Goal: Navigation & Orientation: Find specific page/section

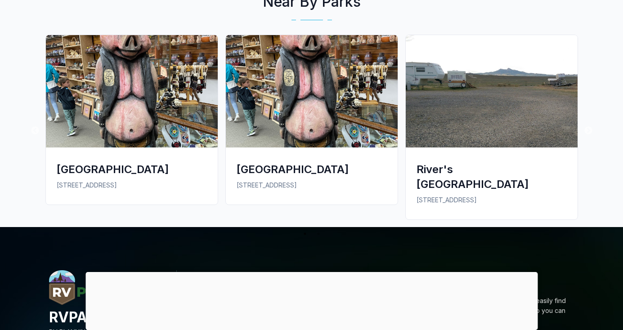
scroll to position [700, 0]
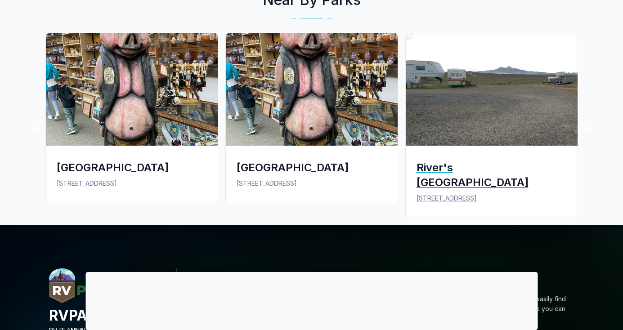
click at [453, 171] on div "River's [GEOGRAPHIC_DATA]" at bounding box center [492, 175] width 150 height 30
